Goal: Information Seeking & Learning: Learn about a topic

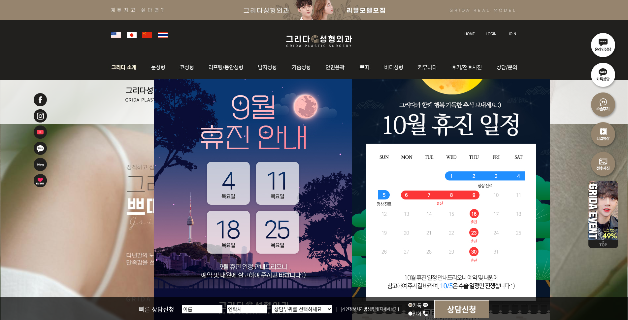
click at [121, 68] on img at bounding box center [126, 67] width 36 height 26
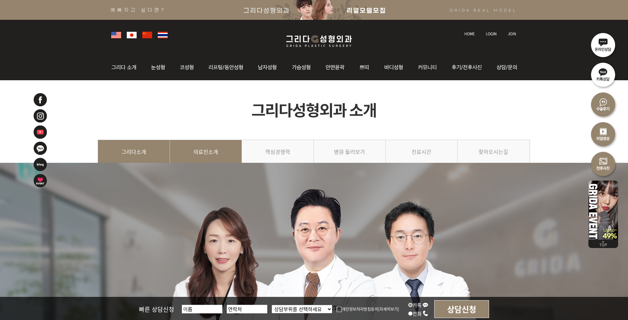
click at [208, 154] on link "의료진소개" at bounding box center [206, 155] width 72 height 30
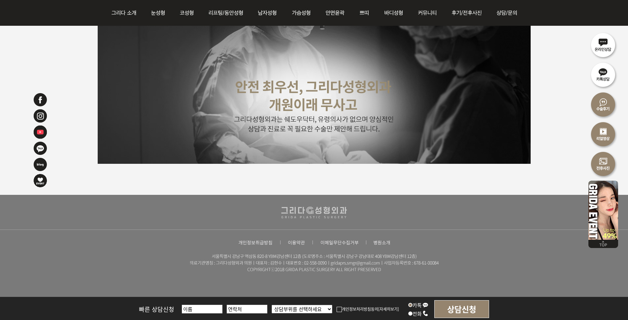
scroll to position [1669, 0]
